Goal: Information Seeking & Learning: Learn about a topic

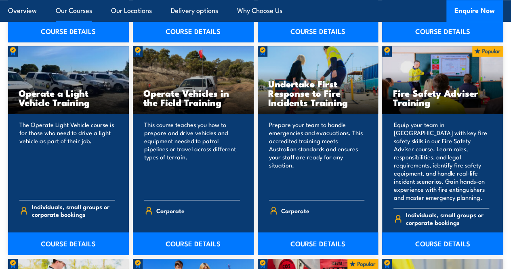
scroll to position [2022, 0]
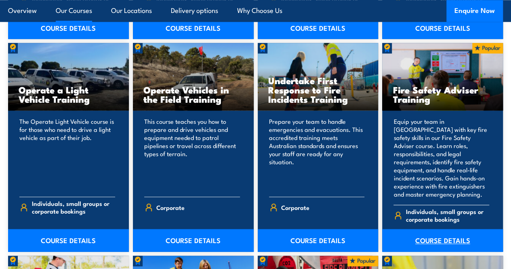
click at [433, 251] on link "COURSE DETAILS" at bounding box center [442, 240] width 121 height 23
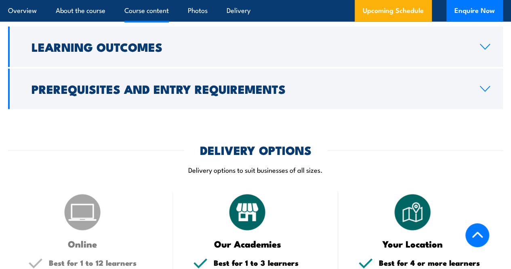
scroll to position [884, 0]
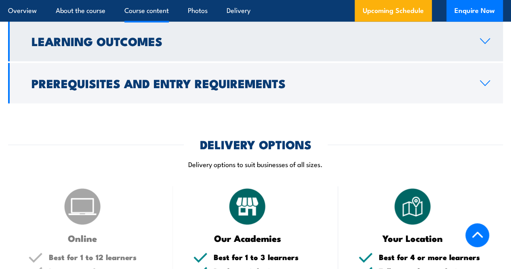
click at [246, 61] on link "Learning Outcomes" at bounding box center [255, 41] width 495 height 40
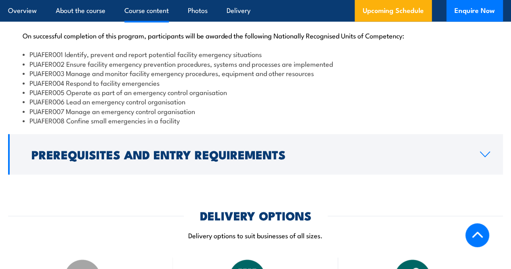
scroll to position [842, 0]
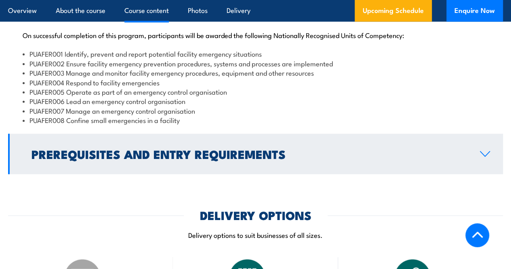
click at [248, 159] on h2 "Prerequisites and Entry Requirements" at bounding box center [249, 153] width 435 height 11
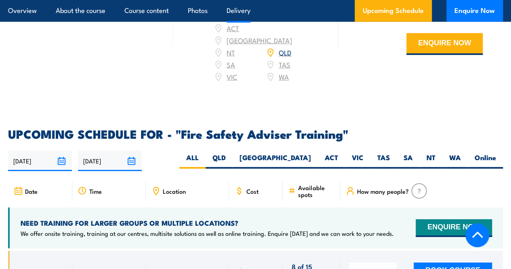
scroll to position [1265, 0]
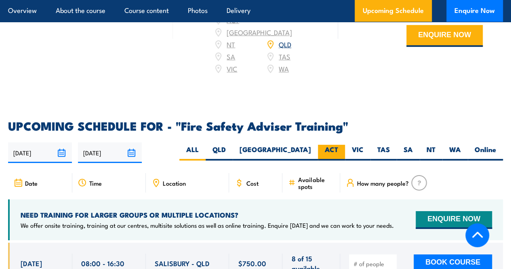
click at [331, 160] on label "ACT" at bounding box center [331, 153] width 27 height 16
click at [338, 150] on input "ACT" at bounding box center [340, 147] width 5 height 5
radio input "true"
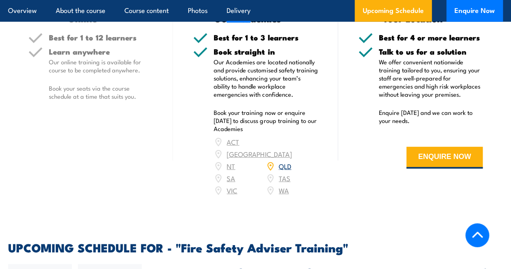
scroll to position [1103, 0]
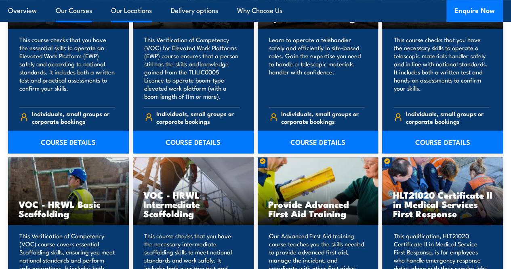
scroll to position [3324, 0]
